Goal: Find specific page/section

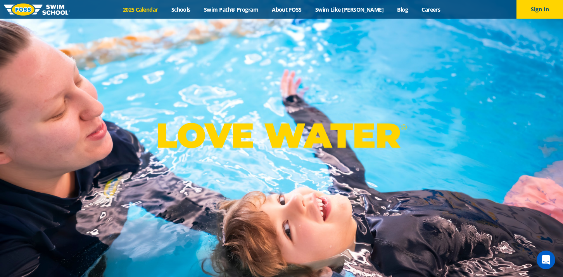
click at [154, 9] on link "2025 Calendar" at bounding box center [140, 9] width 49 height 7
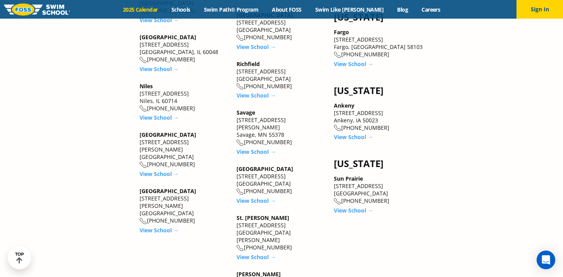
scroll to position [1236, 0]
